Goal: Task Accomplishment & Management: Use online tool/utility

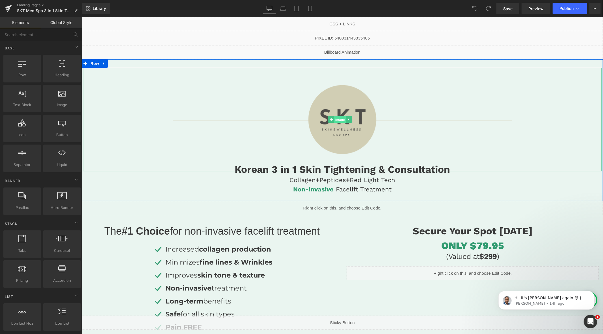
click at [341, 119] on span "Image" at bounding box center [340, 119] width 12 height 7
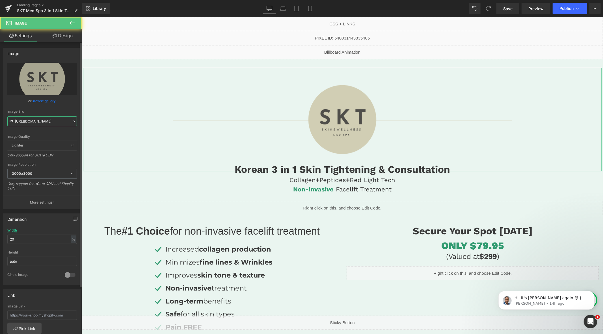
click at [45, 120] on input "[URL][DOMAIN_NAME]" at bounding box center [42, 121] width 70 height 10
paste input "758/1601/0010/files/SKT_rectangle_logo_3000x3000.png?v=1741961318"
type input "[URL][DOMAIN_NAME]"
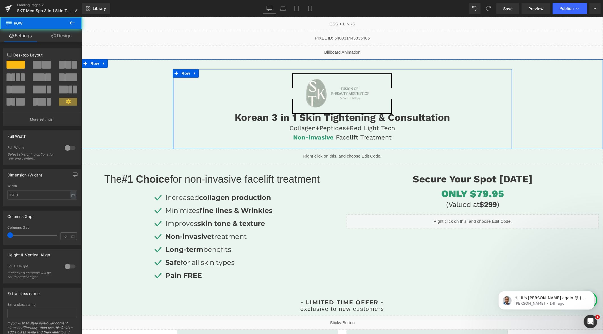
click at [172, 129] on div at bounding box center [172, 109] width 1 height 80
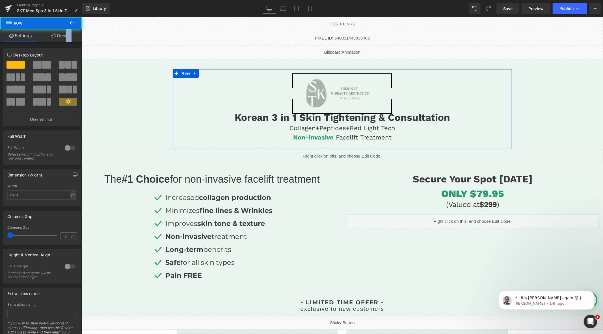
click at [65, 41] on div "Settings Design 12 12 12 Column Size Customizer 12 Desktop Layout Laptop Layout…" at bounding box center [41, 189] width 82 height 320
drag, startPoint x: 64, startPoint y: 40, endPoint x: 60, endPoint y: 49, distance: 9.9
click at [64, 40] on link "Design" at bounding box center [61, 35] width 41 height 13
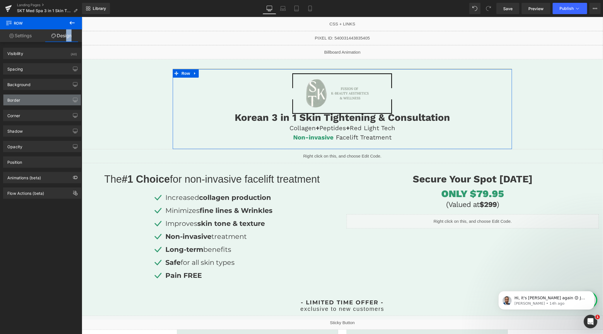
click at [26, 105] on div "Border" at bounding box center [41, 100] width 77 height 11
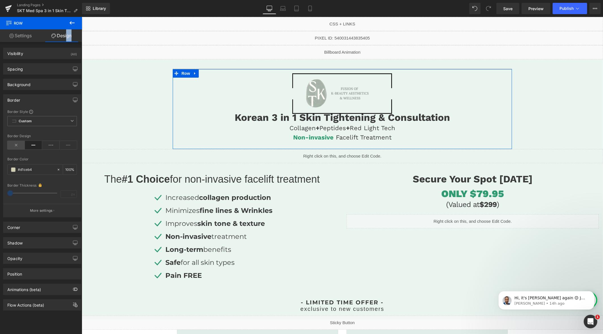
click at [18, 147] on icon at bounding box center [16, 145] width 18 height 8
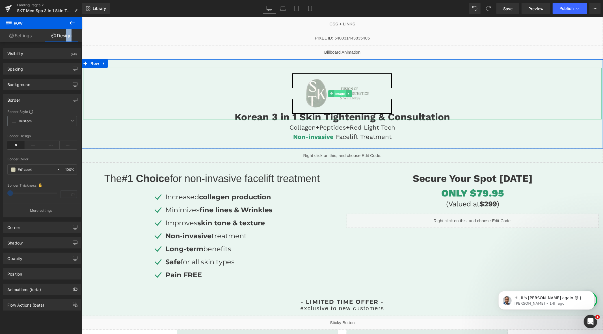
click at [340, 94] on span "Image" at bounding box center [340, 93] width 12 height 7
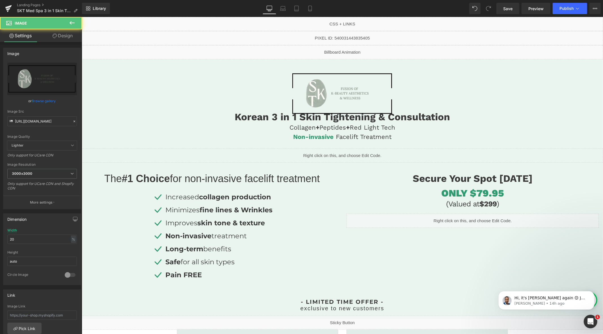
click at [68, 38] on link "Design" at bounding box center [62, 35] width 41 height 13
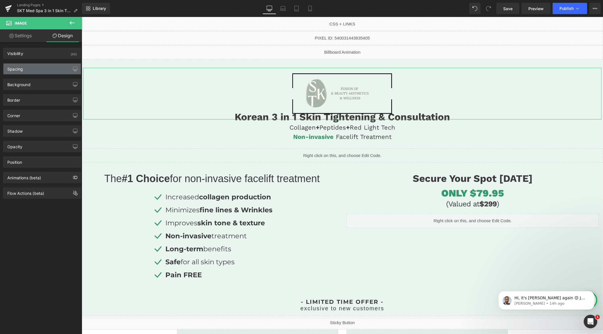
click at [43, 67] on div "Spacing" at bounding box center [41, 69] width 77 height 11
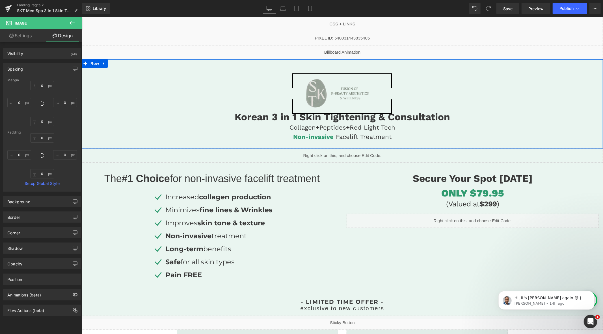
click at [81, 17] on div at bounding box center [81, 17] width 0 height 0
click at [339, 120] on h1 "Korean 3 in 1 Skin Tightening & Consultation" at bounding box center [341, 117] width 339 height 12
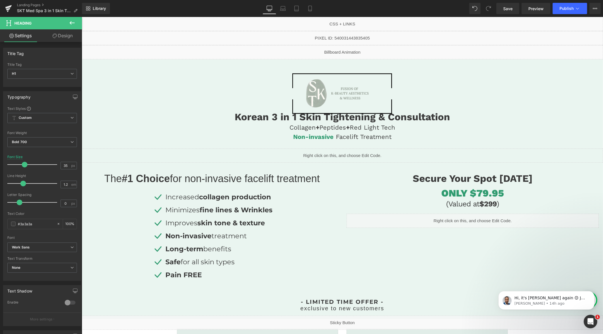
click at [66, 38] on link "Design" at bounding box center [62, 35] width 41 height 13
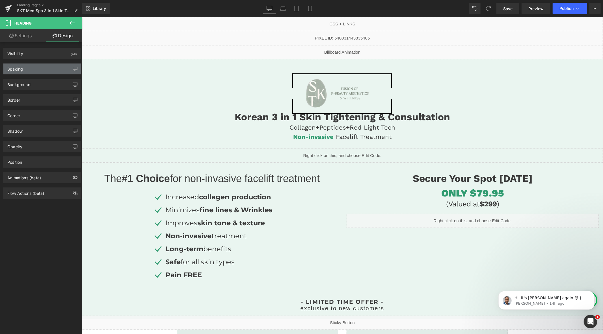
click at [24, 66] on div "Spacing" at bounding box center [41, 69] width 77 height 11
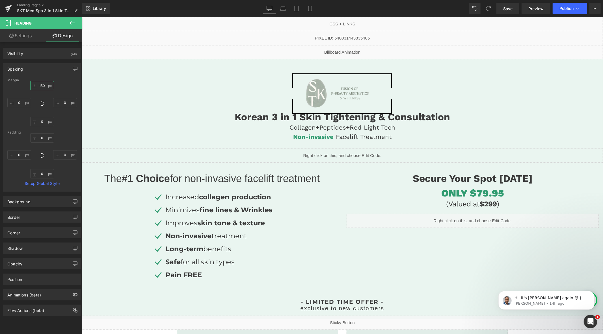
click at [44, 86] on input "150" at bounding box center [42, 85] width 24 height 9
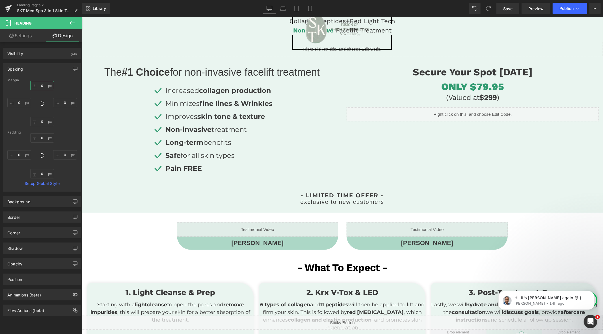
scroll to position [0, 0]
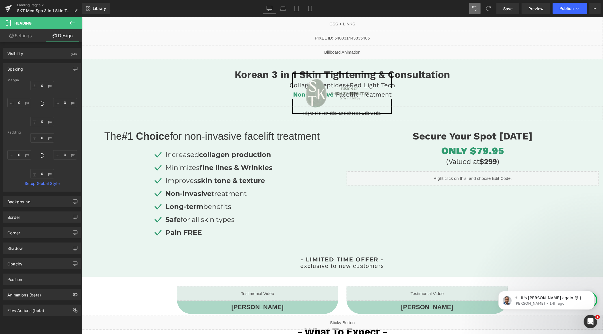
click at [476, 9] on icon at bounding box center [474, 8] width 5 height 5
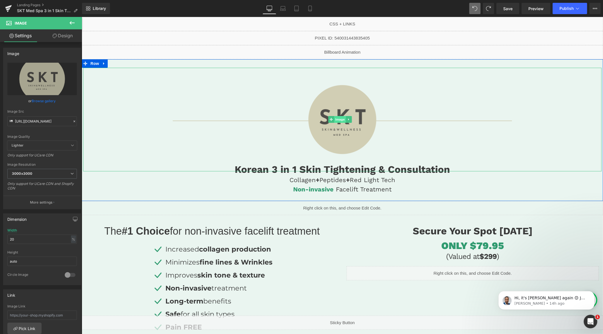
click at [338, 119] on span "Image" at bounding box center [340, 119] width 12 height 7
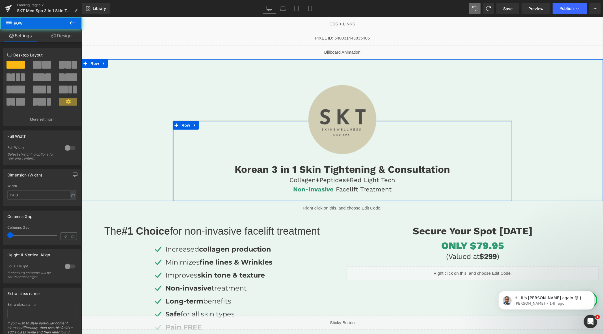
click at [172, 189] on div at bounding box center [172, 161] width 1 height 80
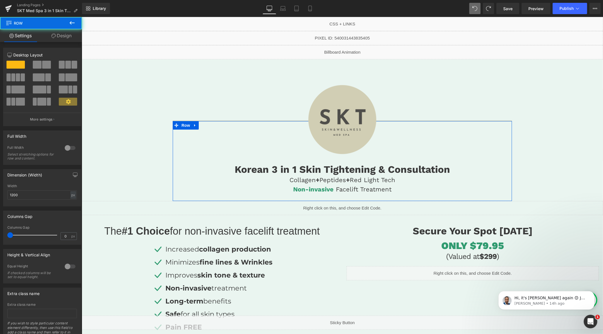
click at [64, 37] on link "Design" at bounding box center [61, 35] width 41 height 13
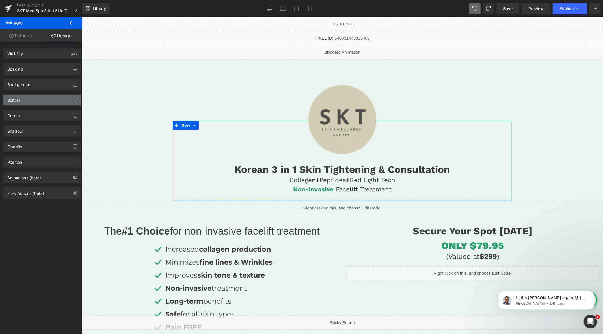
click at [26, 100] on div "Border" at bounding box center [41, 100] width 77 height 11
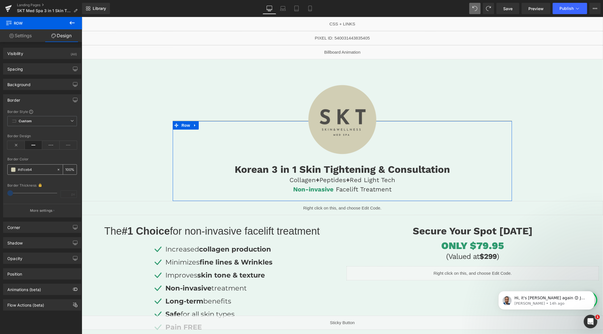
click at [57, 170] on icon at bounding box center [59, 170] width 4 height 4
click at [15, 145] on icon at bounding box center [16, 145] width 18 height 8
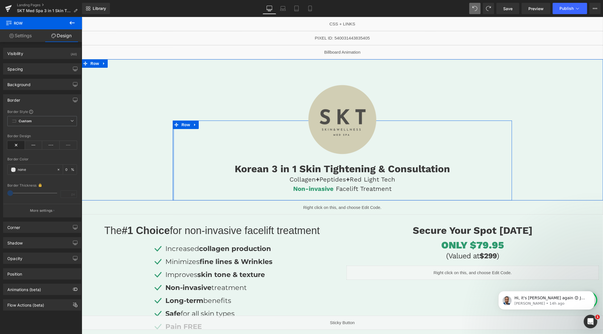
click at [172, 188] on div at bounding box center [172, 160] width 1 height 80
click at [172, 183] on div at bounding box center [172, 160] width 1 height 80
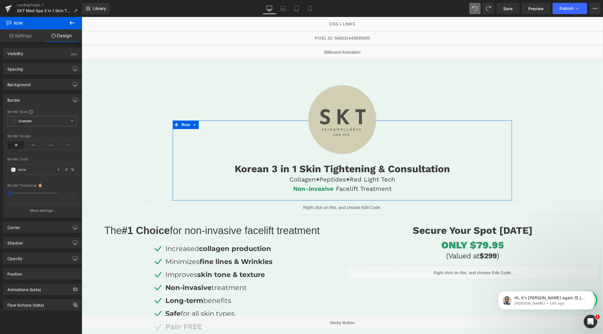
click at [26, 98] on div "Border" at bounding box center [41, 100] width 77 height 11
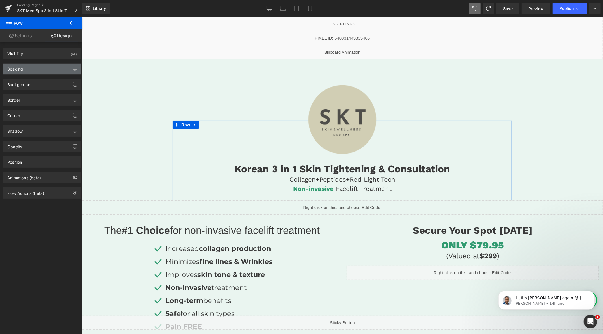
click at [27, 72] on div "Spacing" at bounding box center [41, 69] width 77 height 11
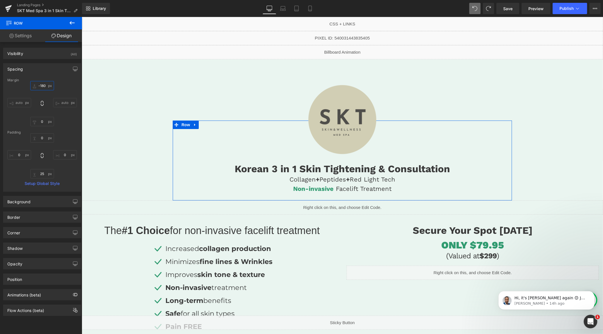
click at [40, 87] on input "-180" at bounding box center [42, 85] width 24 height 9
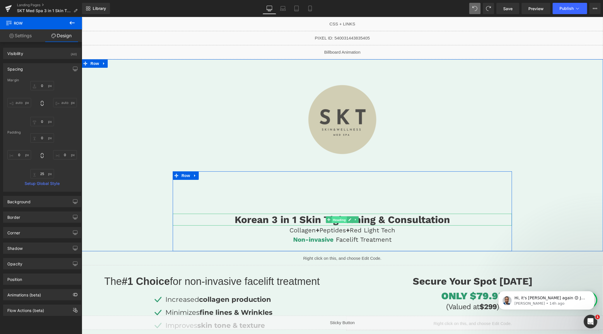
click at [334, 220] on span "Heading" at bounding box center [339, 220] width 15 height 7
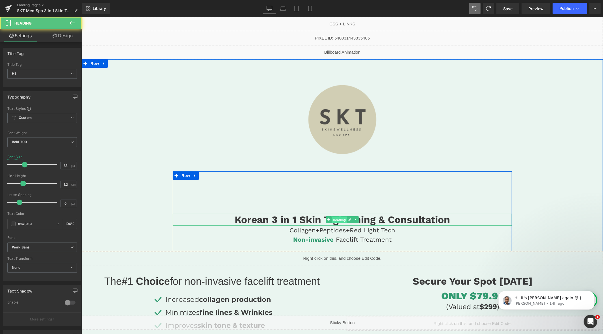
click at [334, 220] on span "Heading" at bounding box center [339, 220] width 15 height 7
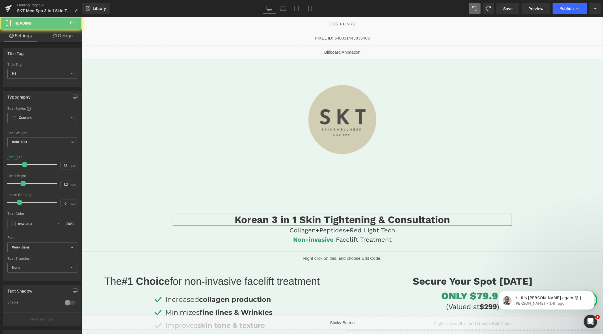
drag, startPoint x: 58, startPoint y: 42, endPoint x: 50, endPoint y: 59, distance: 18.2
click at [58, 42] on link "Design" at bounding box center [62, 35] width 41 height 13
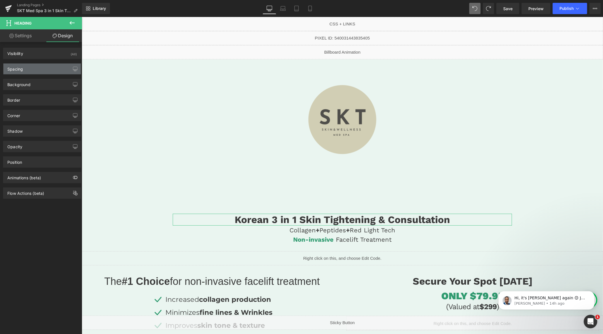
click at [40, 72] on div "Spacing" at bounding box center [41, 69] width 77 height 11
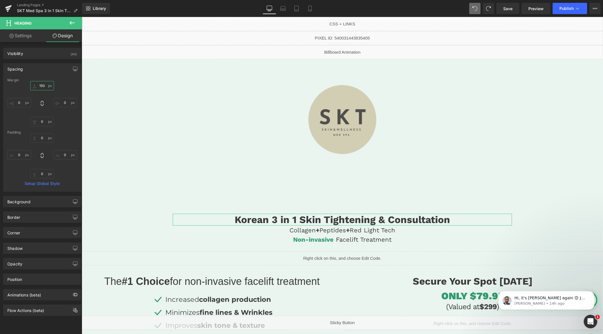
click at [45, 88] on input "150" at bounding box center [42, 85] width 24 height 9
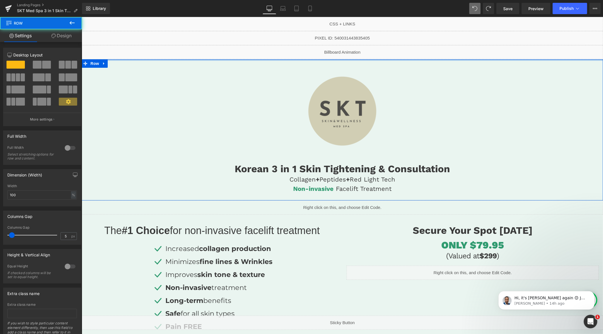
drag, startPoint x: 341, startPoint y: 66, endPoint x: 344, endPoint y: 47, distance: 19.7
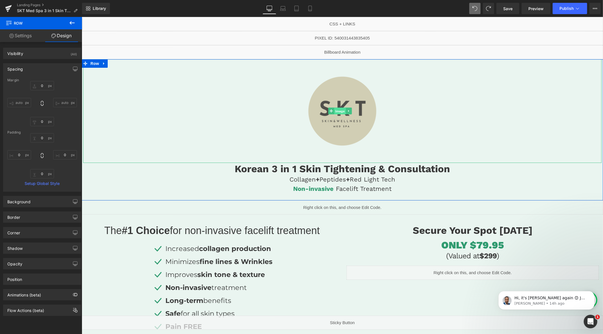
click at [340, 110] on span "Image" at bounding box center [340, 111] width 12 height 7
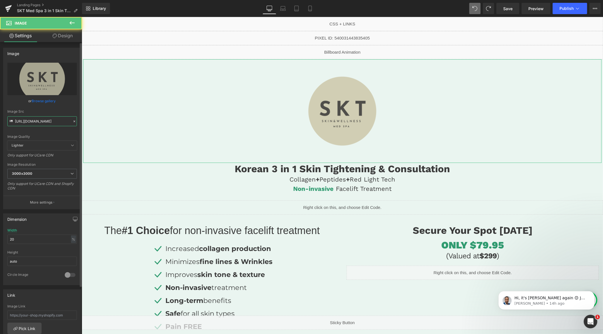
click at [37, 121] on input "[URL][DOMAIN_NAME]" at bounding box center [42, 121] width 70 height 10
paste input "758/1601/0010/files/SKT_rectangle_logo_3000x3000.png?v=1741961318"
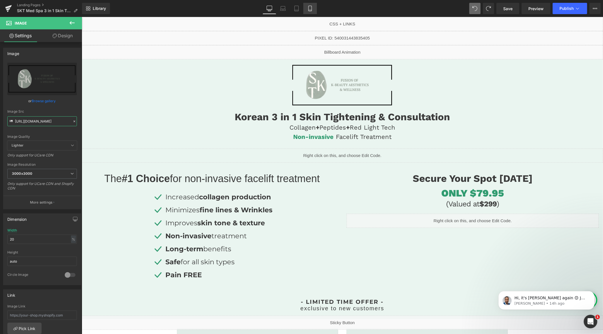
type input "[URL][DOMAIN_NAME]"
click at [310, 8] on icon at bounding box center [310, 9] width 6 height 6
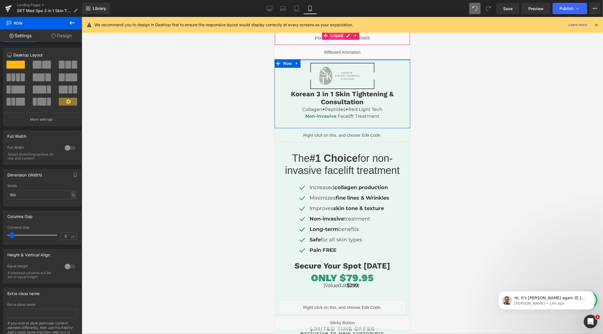
drag, startPoint x: 342, startPoint y: 71, endPoint x: 342, endPoint y: 38, distance: 32.8
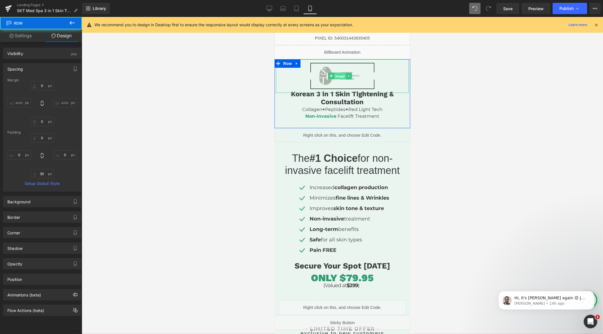
click at [338, 74] on span "Image" at bounding box center [340, 76] width 12 height 7
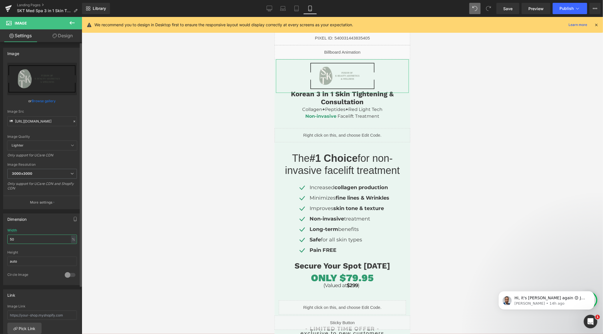
click at [40, 235] on input "50" at bounding box center [42, 239] width 70 height 9
click at [39, 236] on input "50" at bounding box center [42, 239] width 70 height 9
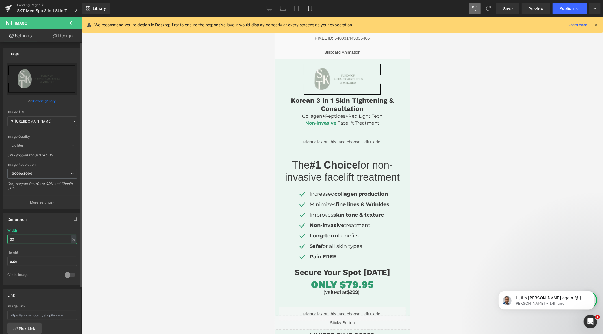
type input "60"
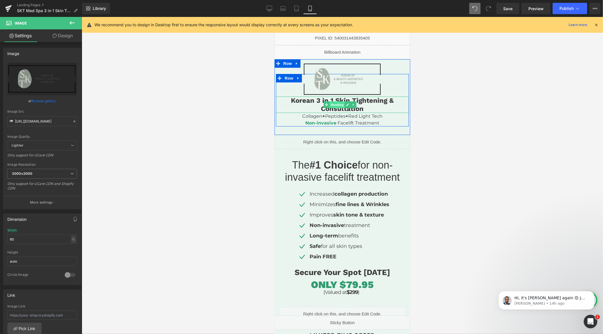
click at [336, 102] on span "Heading" at bounding box center [336, 104] width 15 height 7
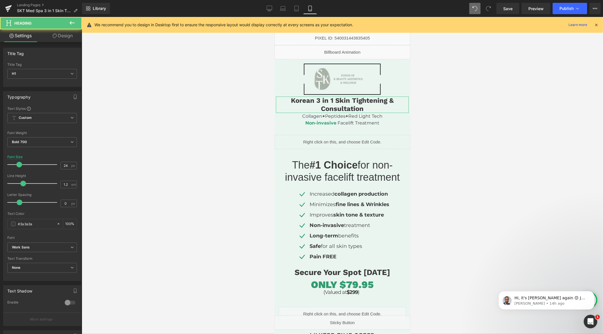
click at [51, 34] on link "Design" at bounding box center [62, 35] width 41 height 13
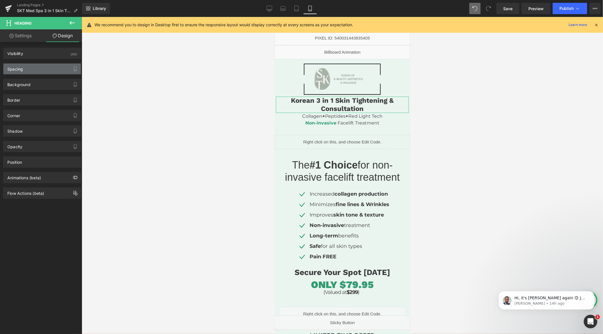
click at [42, 67] on div "Spacing" at bounding box center [41, 69] width 77 height 11
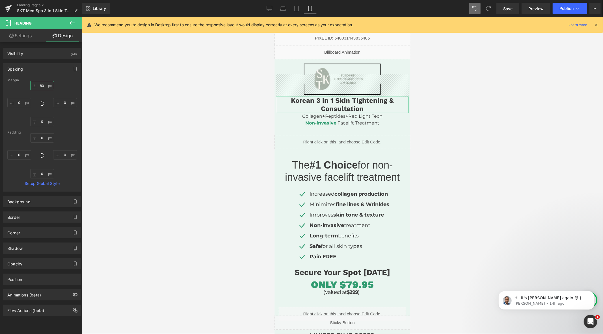
click at [41, 88] on input "text" at bounding box center [42, 85] width 24 height 9
type input "80"
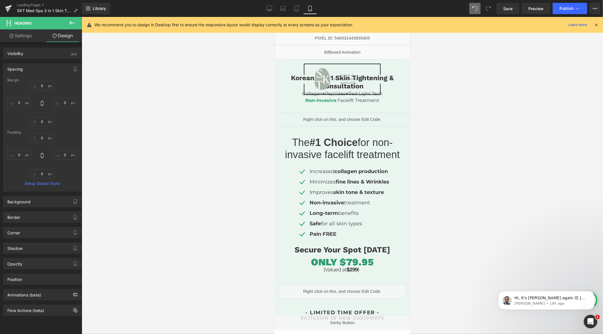
click at [474, 8] on icon at bounding box center [473, 6] width 1 height 1
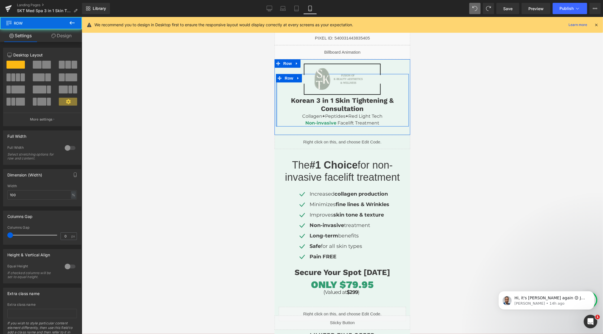
click at [276, 102] on div at bounding box center [276, 100] width 1 height 53
click at [53, 40] on link "Design" at bounding box center [61, 35] width 41 height 13
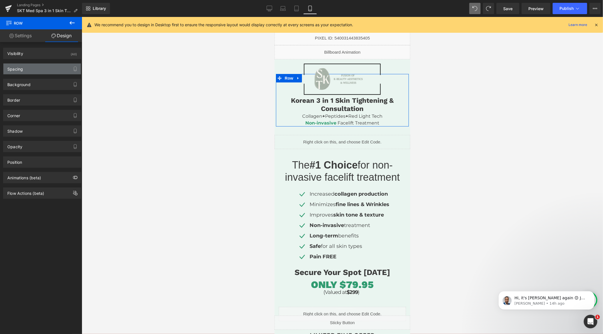
click at [43, 70] on div "Spacing" at bounding box center [41, 69] width 77 height 11
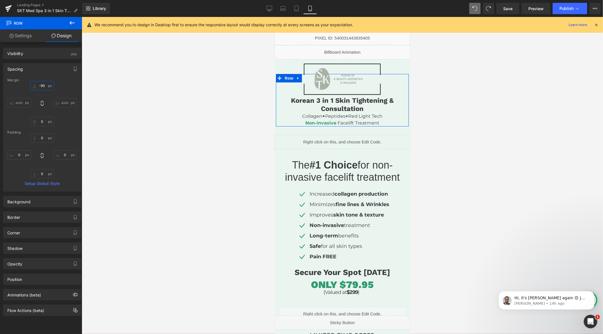
click at [39, 87] on input "-90" at bounding box center [42, 85] width 24 height 9
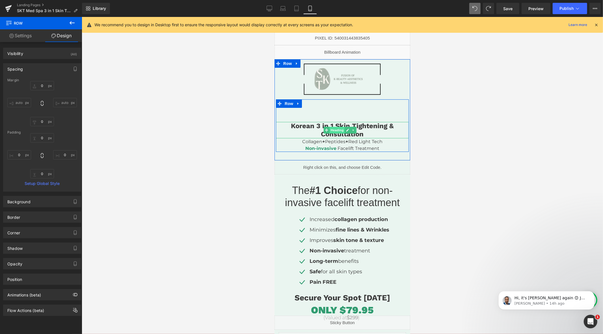
click at [338, 128] on span "Heading" at bounding box center [336, 130] width 15 height 7
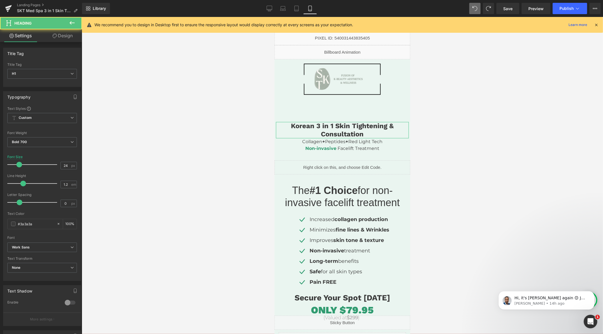
click at [62, 36] on link "Design" at bounding box center [62, 35] width 41 height 13
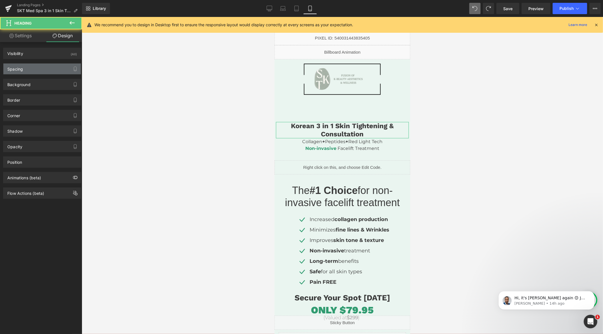
click at [41, 74] on div "Spacing" at bounding box center [41, 69] width 77 height 11
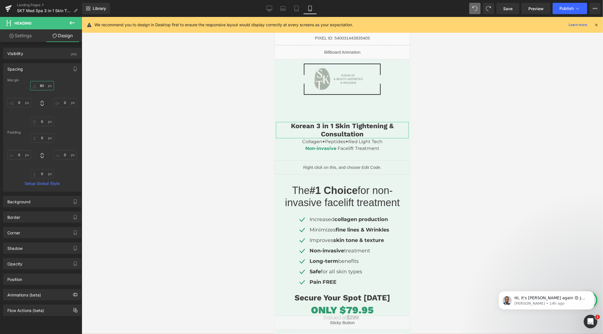
click at [42, 88] on input "text" at bounding box center [42, 85] width 24 height 9
type input "80"
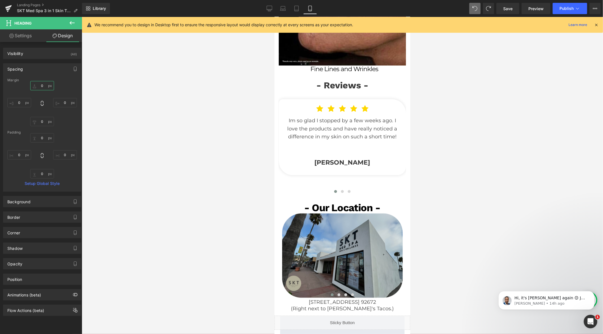
scroll to position [1413, 0]
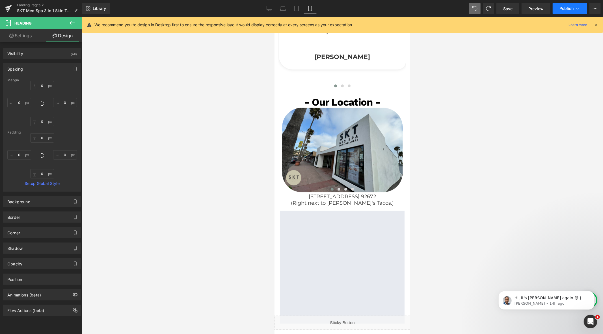
click at [567, 10] on span "Publish" at bounding box center [566, 8] width 14 height 5
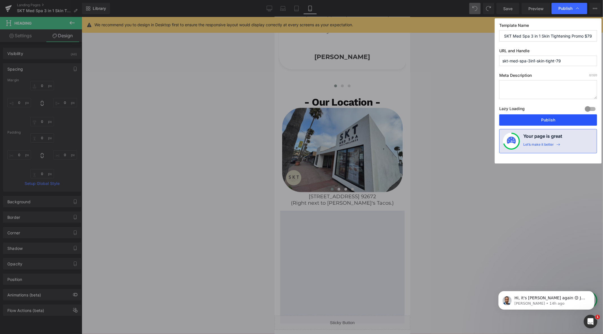
click at [546, 118] on button "Publish" at bounding box center [548, 119] width 98 height 11
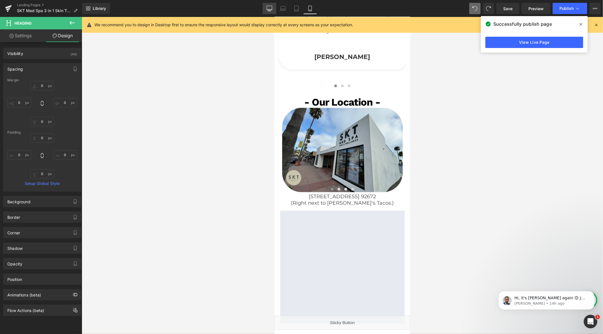
click at [269, 10] on icon at bounding box center [269, 8] width 5 height 4
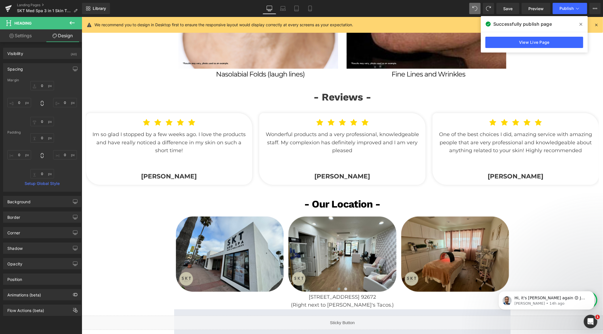
scroll to position [974, 0]
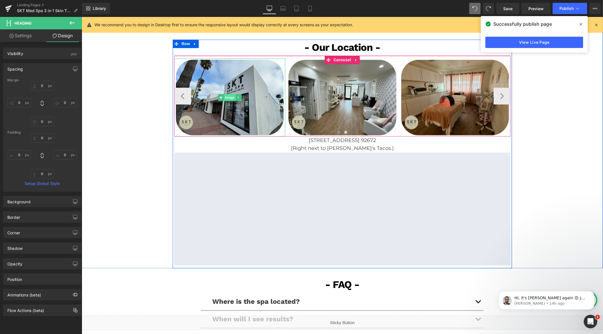
click at [229, 96] on span "Image" at bounding box center [230, 97] width 12 height 7
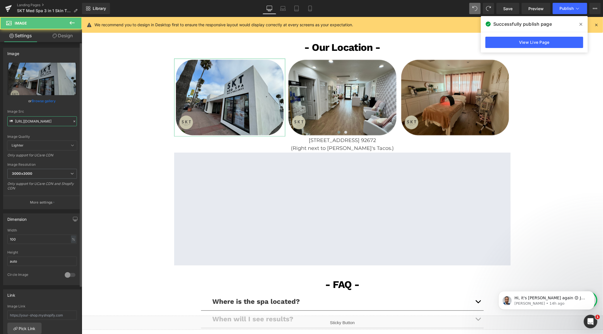
click at [38, 123] on input "[URL][DOMAIN_NAME]" at bounding box center [42, 121] width 70 height 10
paste input "1.png?v=1755696805"
type input "[URL][DOMAIN_NAME]"
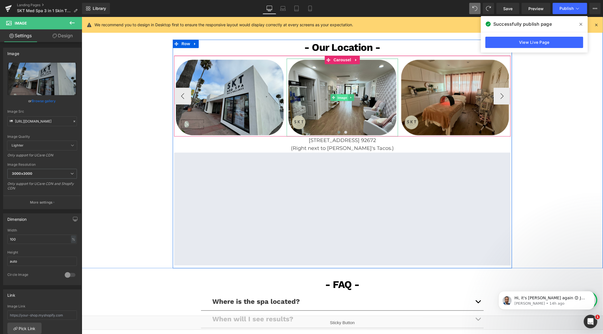
click at [338, 95] on span "Image" at bounding box center [342, 97] width 12 height 7
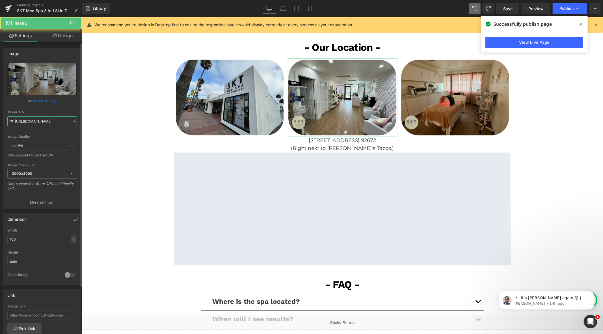
click at [51, 121] on input "[URL][DOMAIN_NAME]" at bounding box center [42, 121] width 70 height 10
paste input "1_2.png?v=1755696808"
type input "[URL][DOMAIN_NAME]"
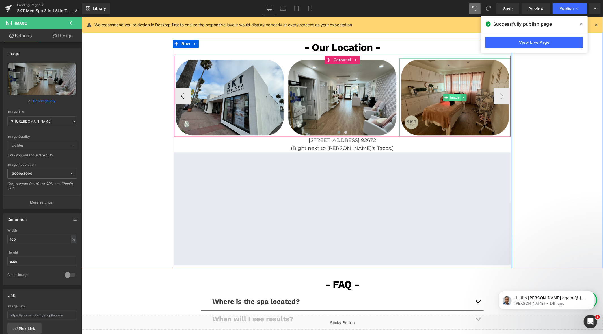
click at [455, 97] on span "Image" at bounding box center [455, 97] width 12 height 7
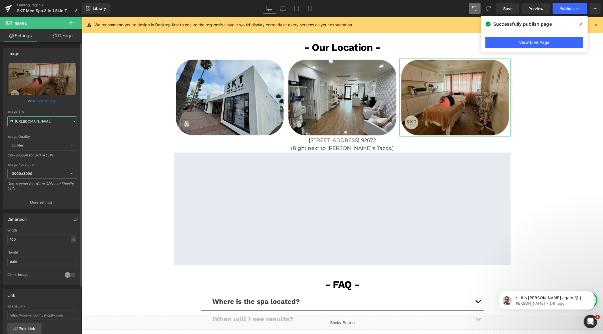
click at [47, 120] on input "[URL][DOMAIN_NAME]" at bounding box center [42, 121] width 70 height 10
paste input "1_3.png?v=1755696811"
type input "[URL][DOMAIN_NAME]"
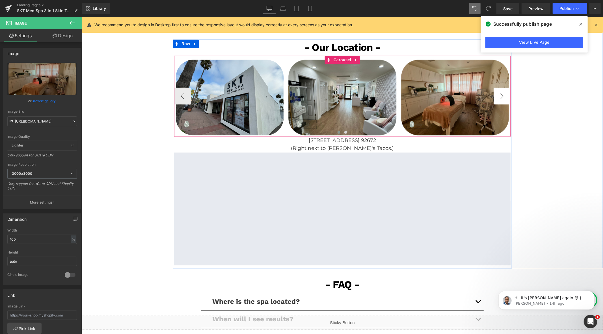
click at [501, 92] on button "›" at bounding box center [501, 95] width 17 height 17
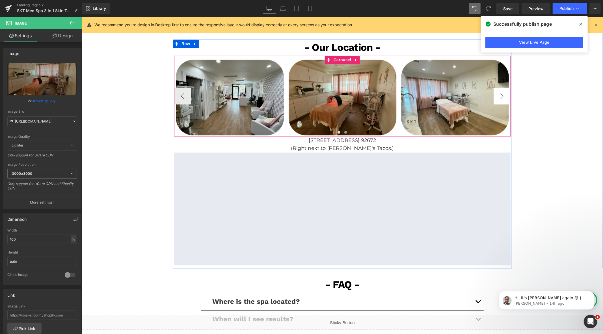
click at [501, 92] on button "›" at bounding box center [501, 95] width 17 height 17
click at [503, 97] on button "›" at bounding box center [501, 95] width 17 height 17
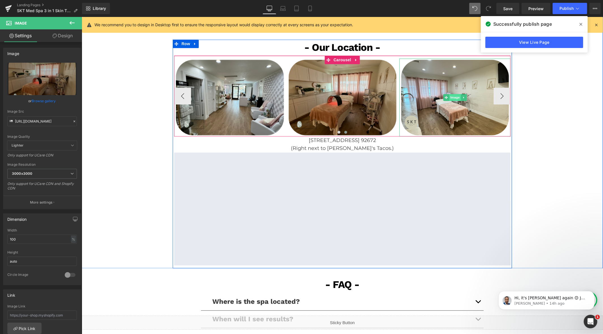
click at [449, 97] on span "Image" at bounding box center [455, 97] width 12 height 7
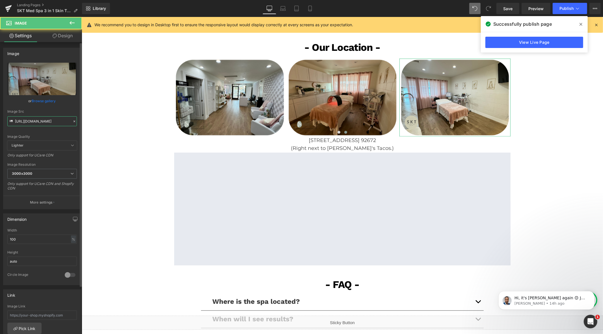
click at [54, 118] on input "[URL][DOMAIN_NAME]" at bounding box center [42, 121] width 70 height 10
paste input "1_4.png?v=1755696815"
type input "[URL][DOMAIN_NAME]"
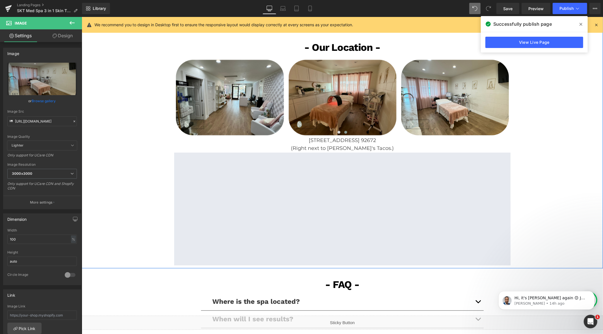
click at [135, 114] on div "- Reviews - Heading Icon Icon Icon Icon Icon Icon List Hoz Im so glad I stopped…" at bounding box center [342, 100] width 513 height 336
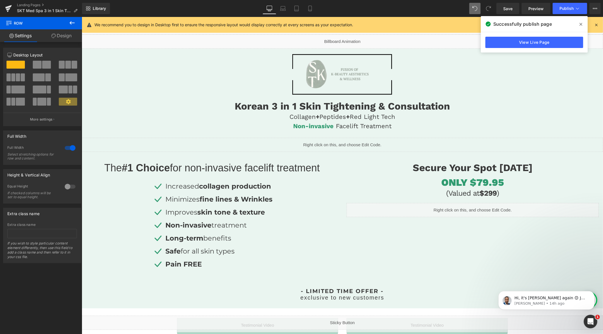
scroll to position [0, 0]
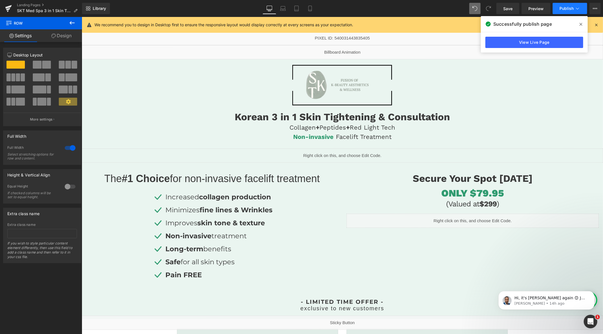
click at [569, 3] on button "Publish" at bounding box center [570, 8] width 34 height 11
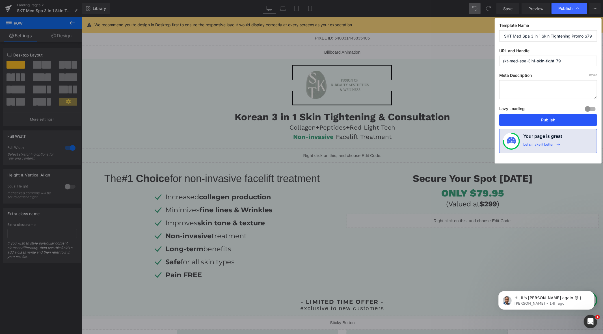
click at [549, 118] on button "Publish" at bounding box center [548, 119] width 98 height 11
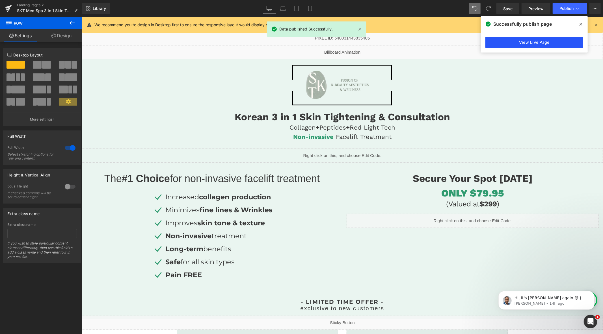
click at [500, 43] on link "View Live Page" at bounding box center [534, 42] width 98 height 11
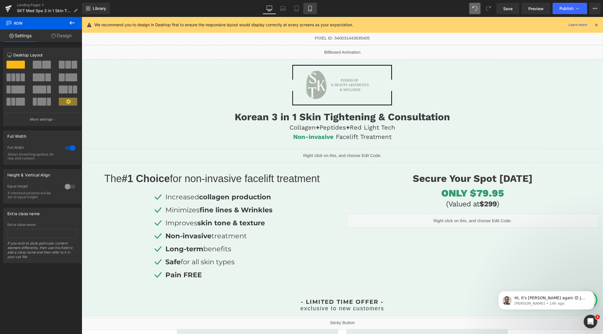
click at [310, 6] on icon at bounding box center [309, 8] width 3 height 5
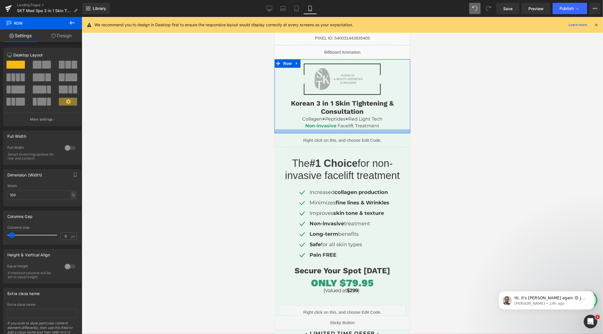
drag, startPoint x: 339, startPoint y: 135, endPoint x: 339, endPoint y: 130, distance: 4.5
click at [339, 130] on div at bounding box center [342, 131] width 136 height 4
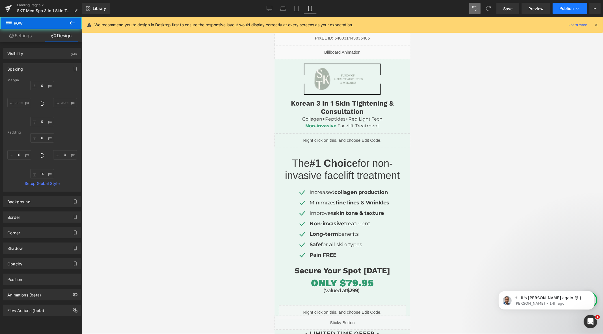
click at [560, 8] on span "Publish" at bounding box center [566, 8] width 14 height 5
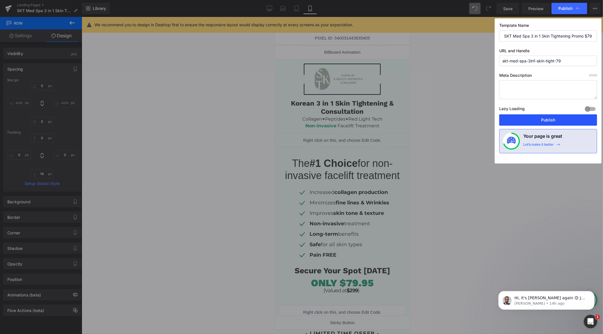
click at [548, 121] on button "Publish" at bounding box center [548, 119] width 98 height 11
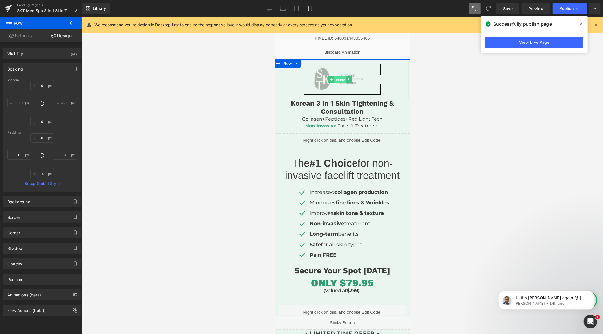
click at [342, 77] on span "Image" at bounding box center [340, 79] width 12 height 7
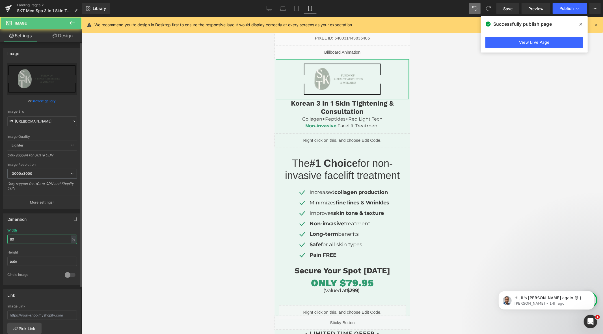
click at [29, 239] on input "60" at bounding box center [42, 239] width 70 height 9
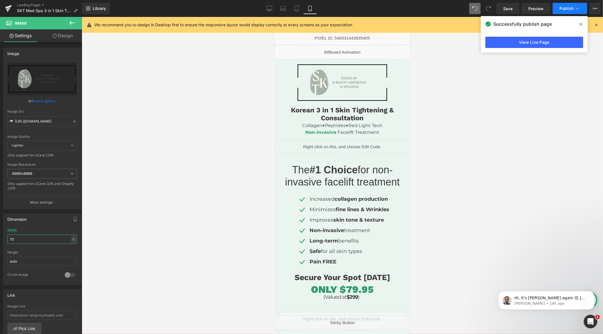
type input "70"
click at [557, 12] on button "Publish" at bounding box center [570, 8] width 34 height 11
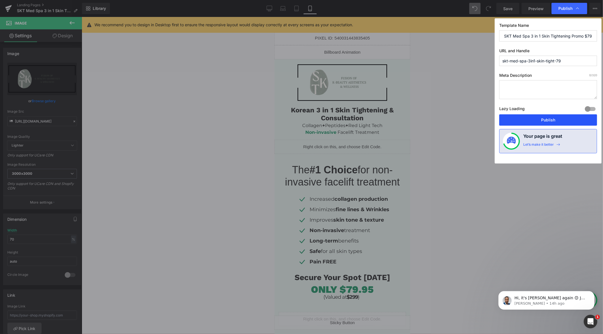
click at [532, 121] on button "Publish" at bounding box center [548, 119] width 98 height 11
